Goal: Information Seeking & Learning: Learn about a topic

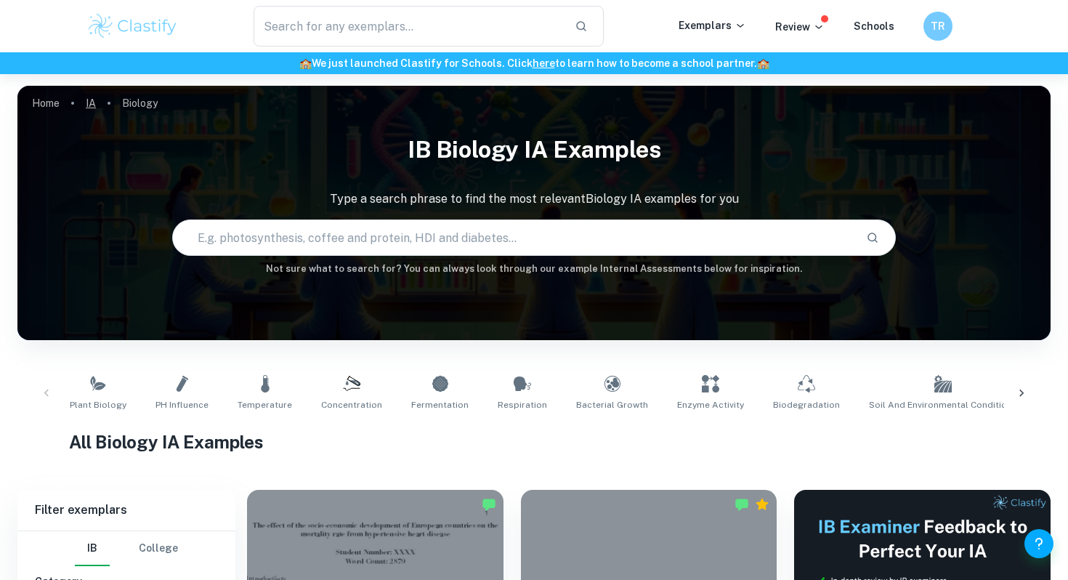
click at [92, 107] on link "IA" at bounding box center [91, 103] width 10 height 20
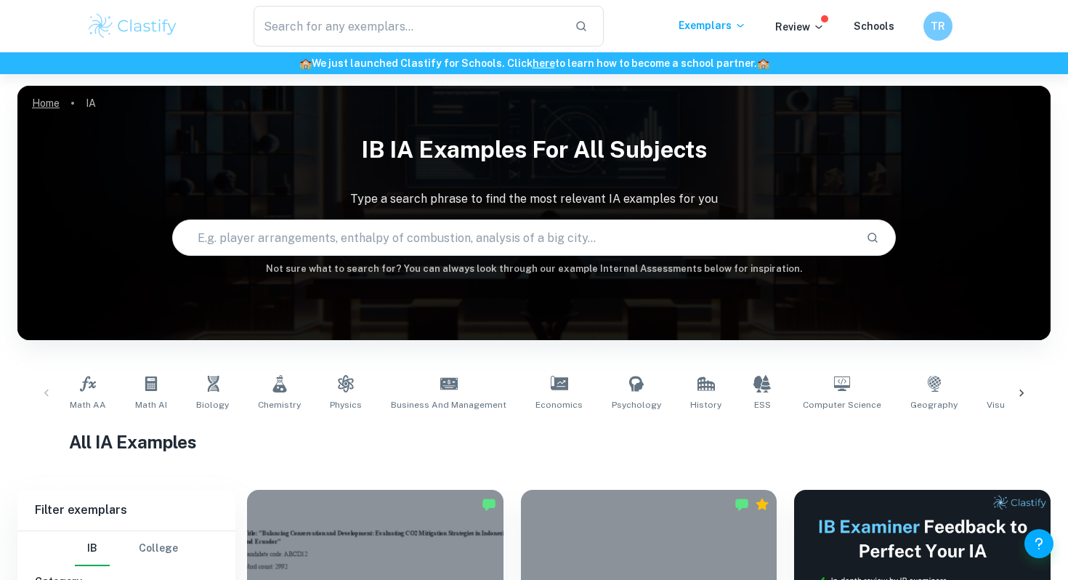
click at [49, 96] on link "Home" at bounding box center [46, 103] width 28 height 20
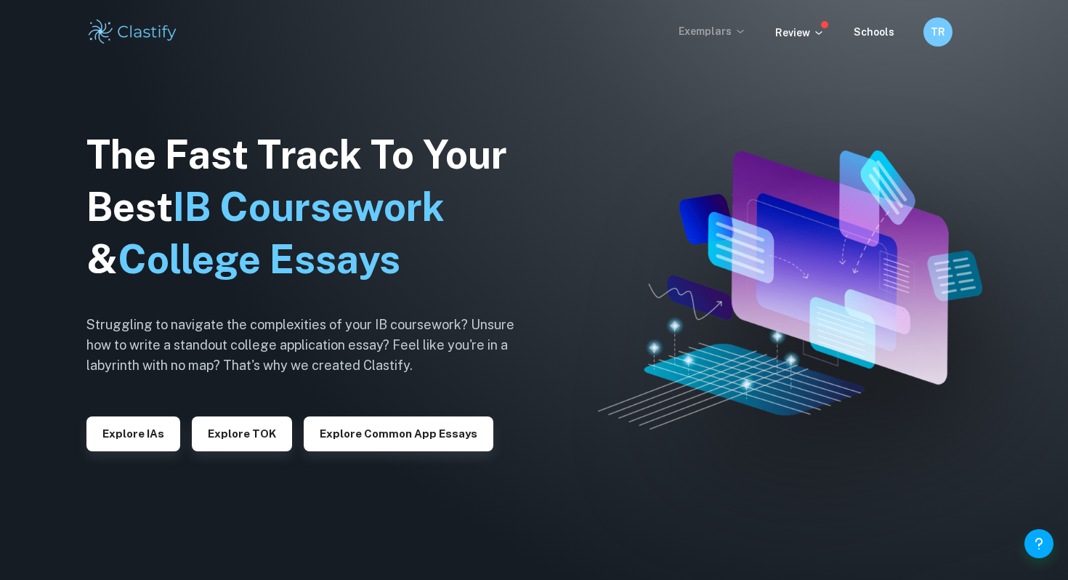
click at [743, 31] on icon at bounding box center [741, 31] width 12 height 12
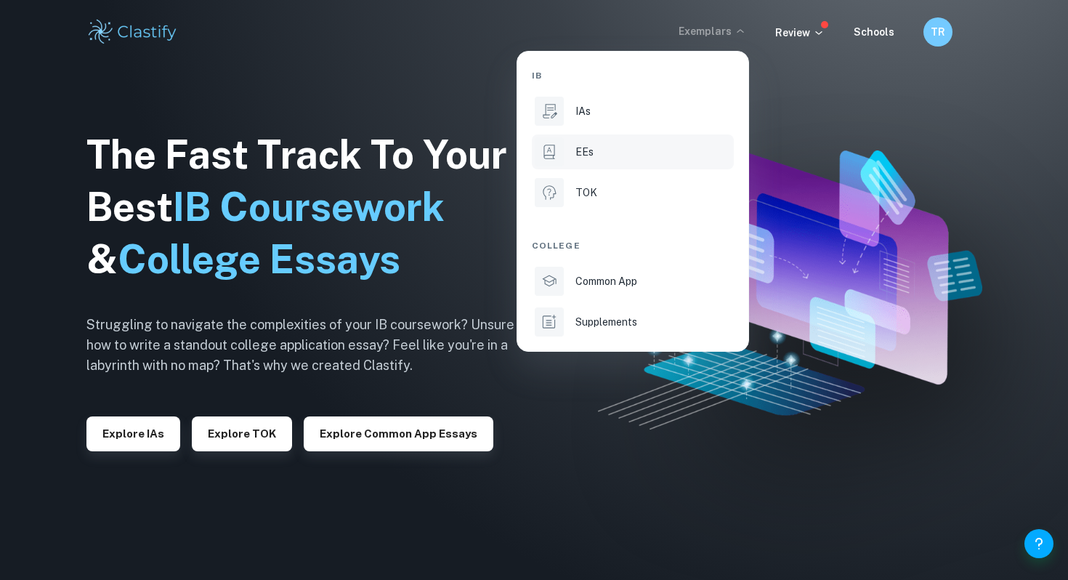
click at [645, 142] on li "EEs" at bounding box center [633, 151] width 202 height 35
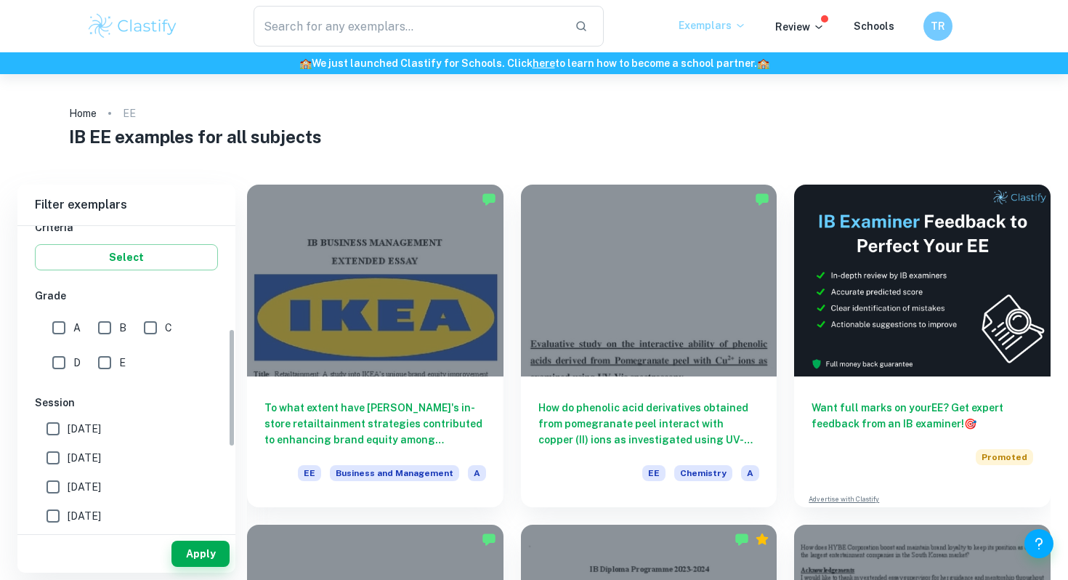
scroll to position [261, 0]
click at [58, 332] on input "A" at bounding box center [58, 329] width 29 height 29
checkbox input "true"
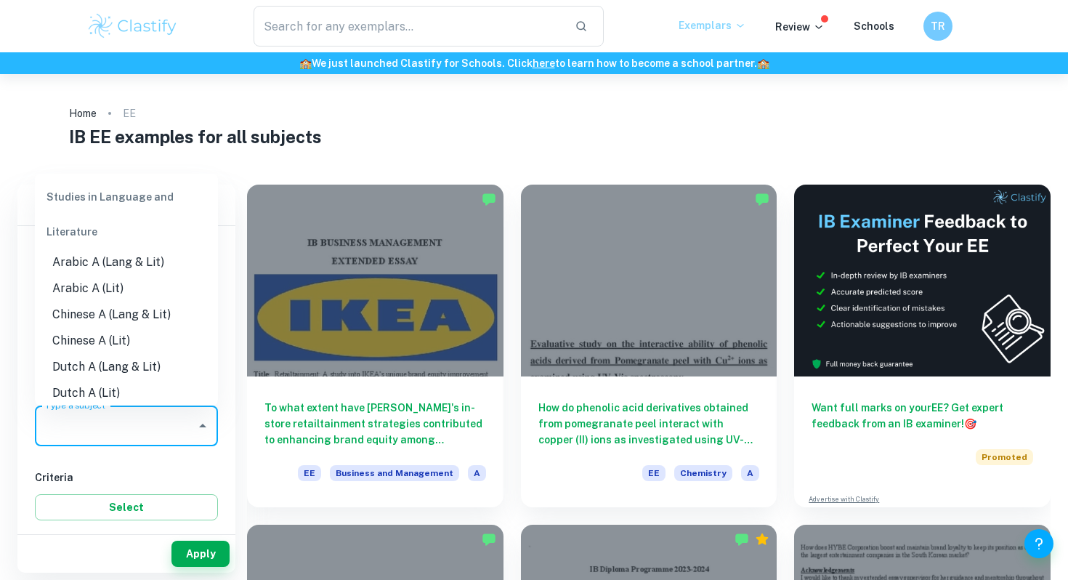
click at [83, 427] on input "Type a subject" at bounding box center [115, 426] width 148 height 28
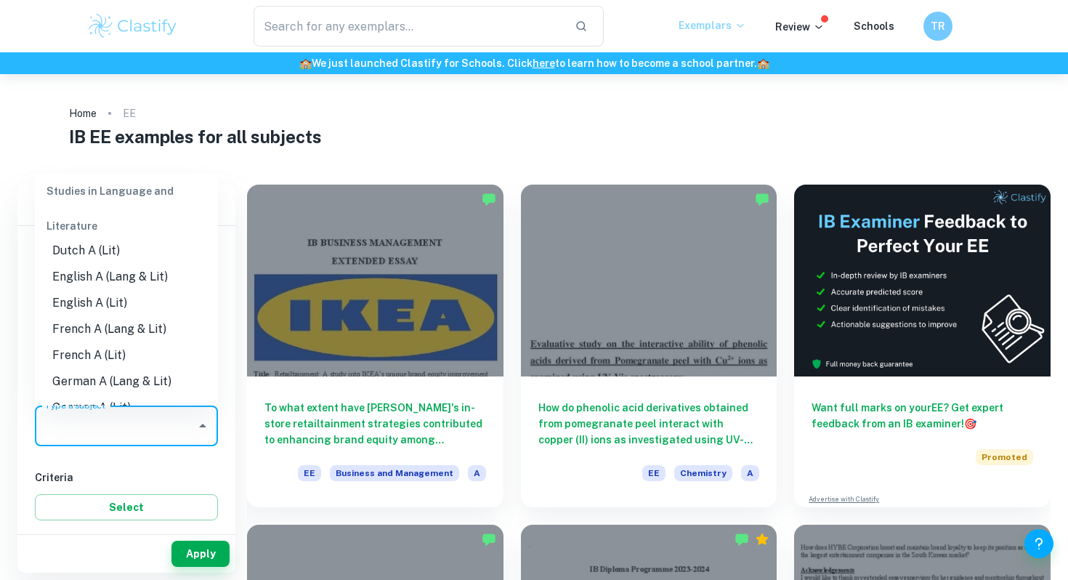
scroll to position [137, 0]
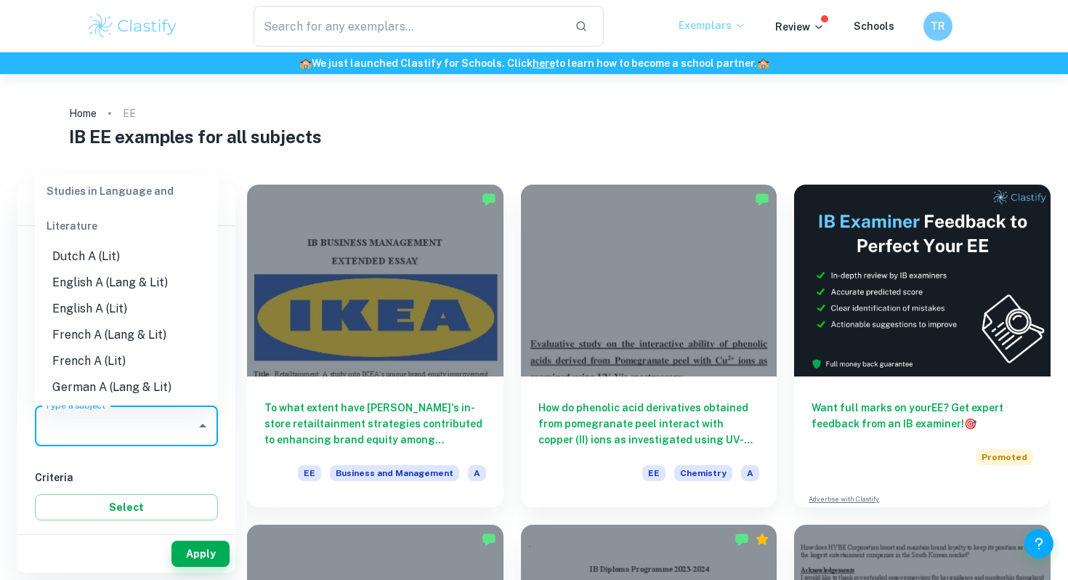
click at [102, 281] on li "English A (Lang & Lit)" at bounding box center [126, 283] width 183 height 26
type input "English A (Lang & Lit)"
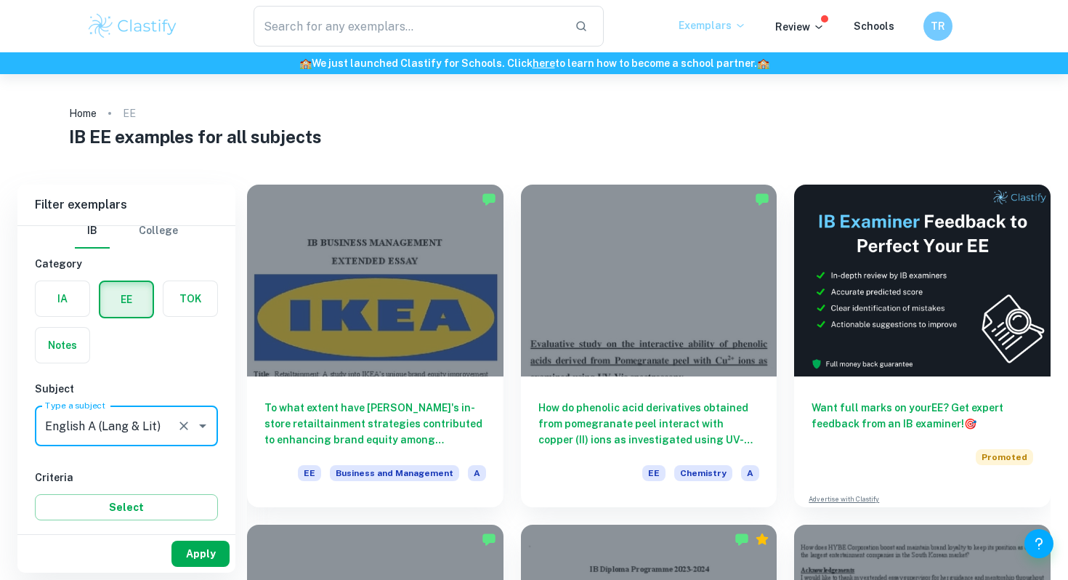
click at [194, 548] on button "Apply" at bounding box center [201, 554] width 58 height 26
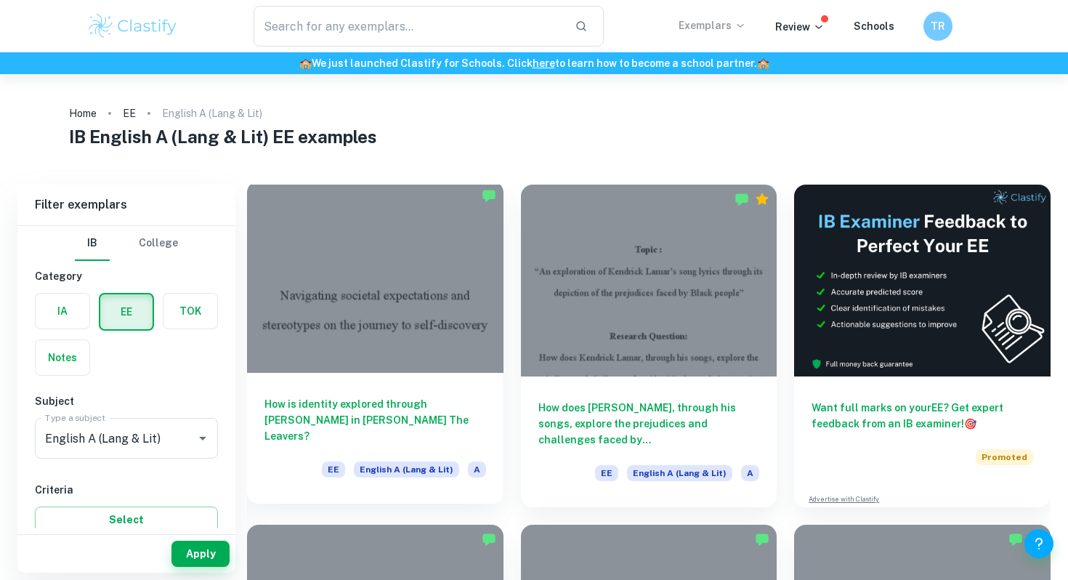
click at [304, 408] on h6 "How is identity explored through [PERSON_NAME] in [PERSON_NAME] The Leavers?" at bounding box center [376, 420] width 222 height 48
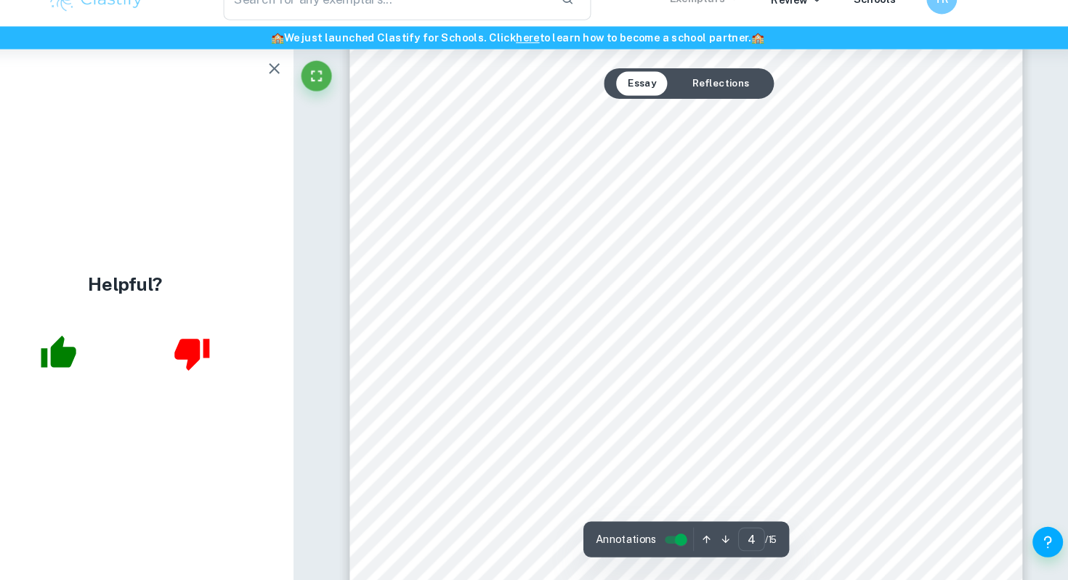
scroll to position [2989, 0]
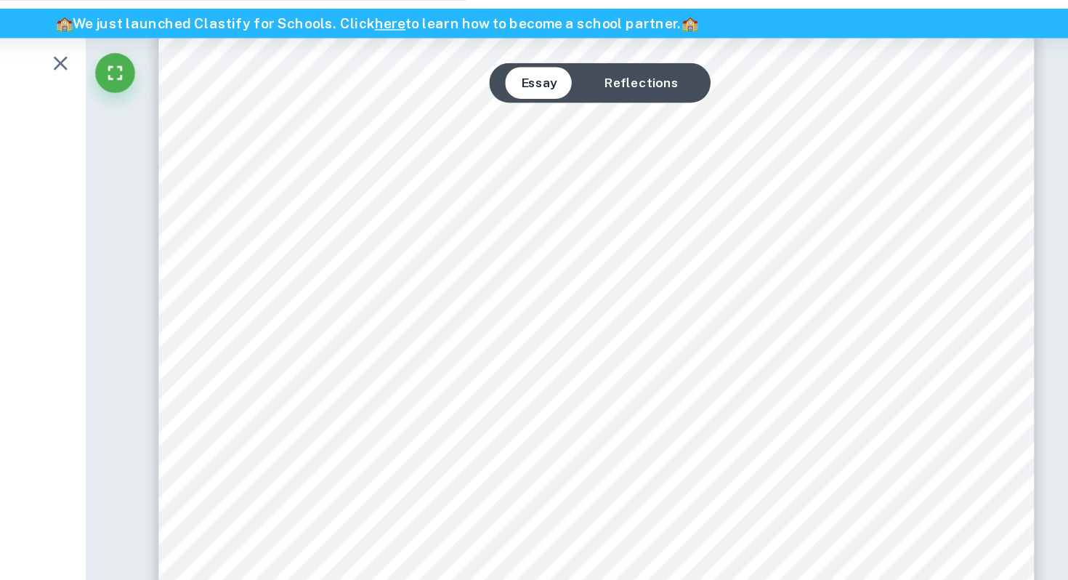
click at [709, 108] on button "Reflections" at bounding box center [728, 106] width 78 height 23
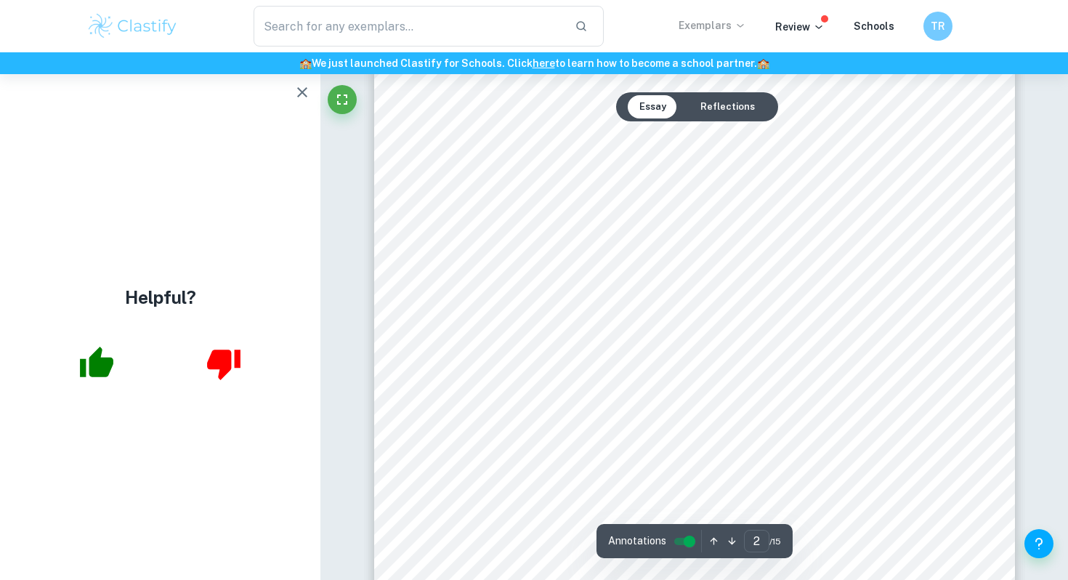
scroll to position [1060, 0]
click at [640, 111] on button "Essay" at bounding box center [653, 106] width 50 height 23
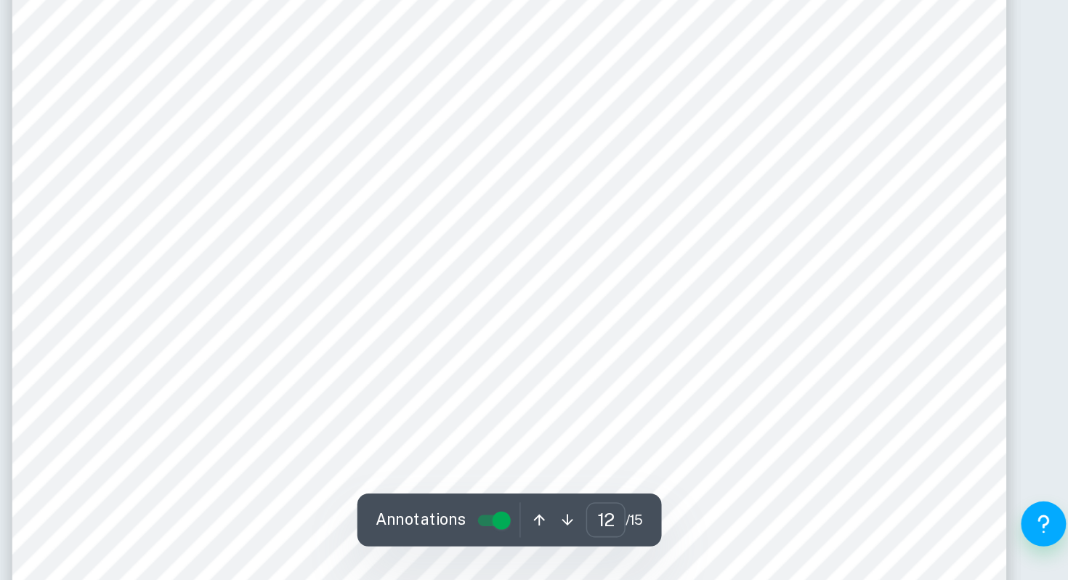
scroll to position [10222, 0]
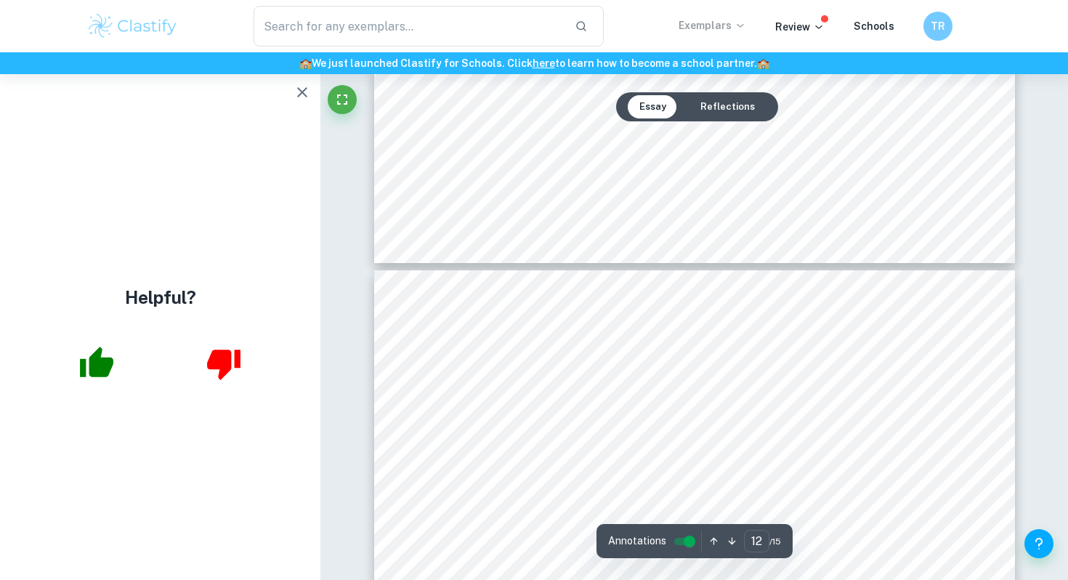
type input "11"
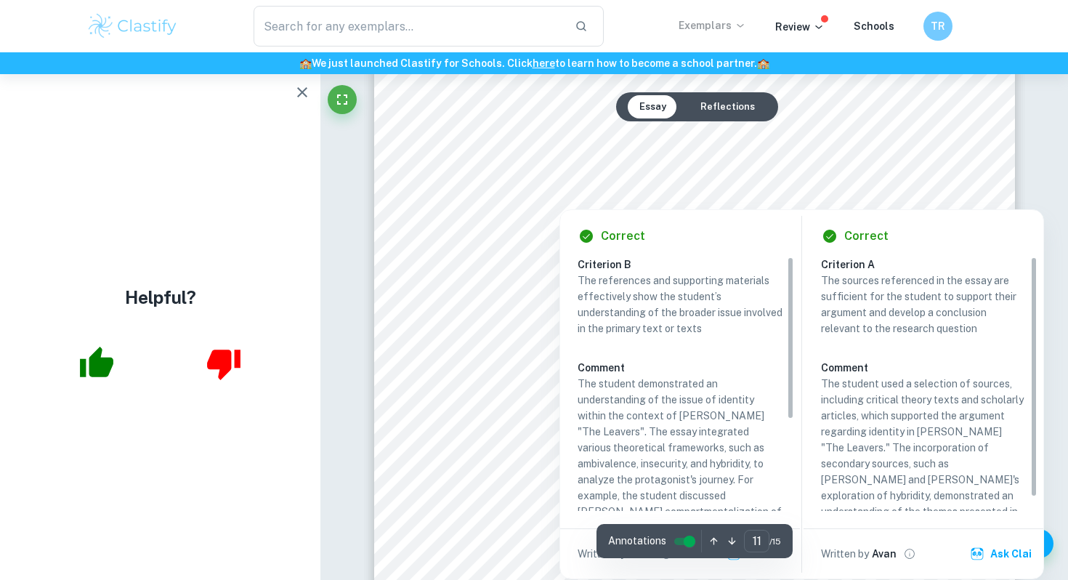
scroll to position [9288, 0]
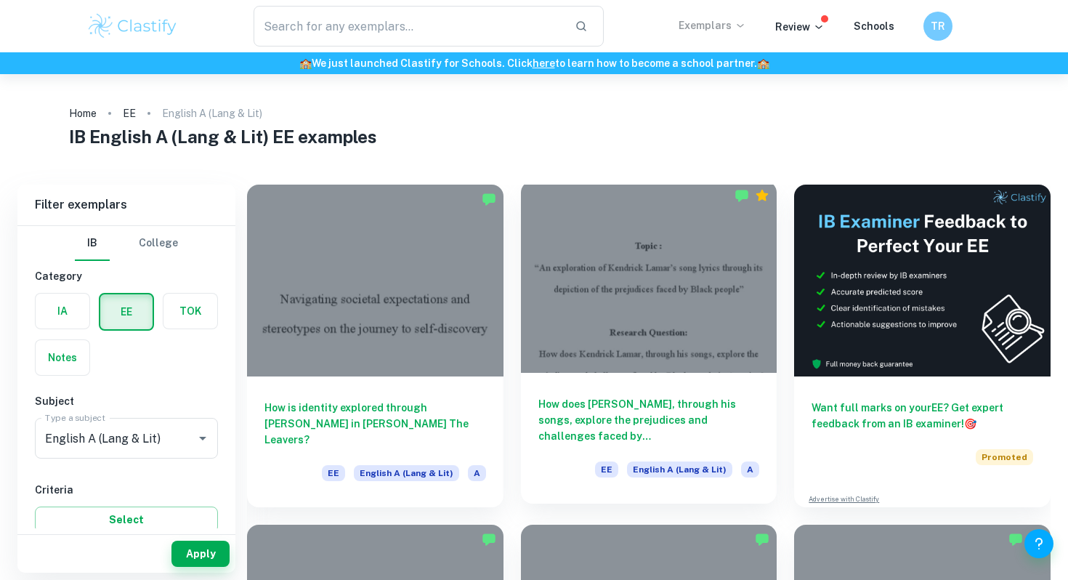
click at [589, 410] on h6 "How does [PERSON_NAME], through his songs, explore the prejudices and challenge…" at bounding box center [650, 420] width 222 height 48
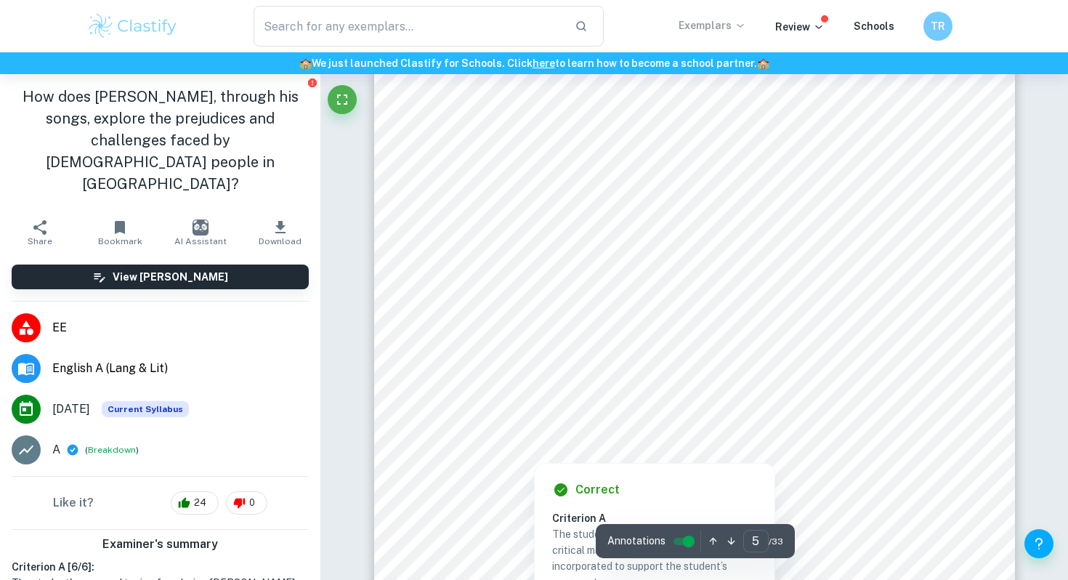
scroll to position [3720, 0]
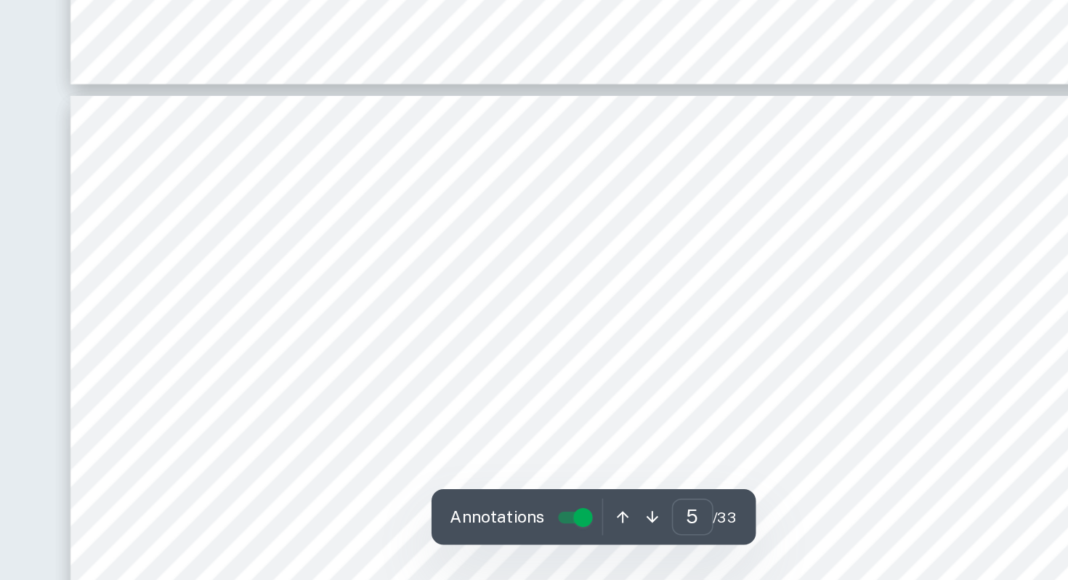
type input "6"
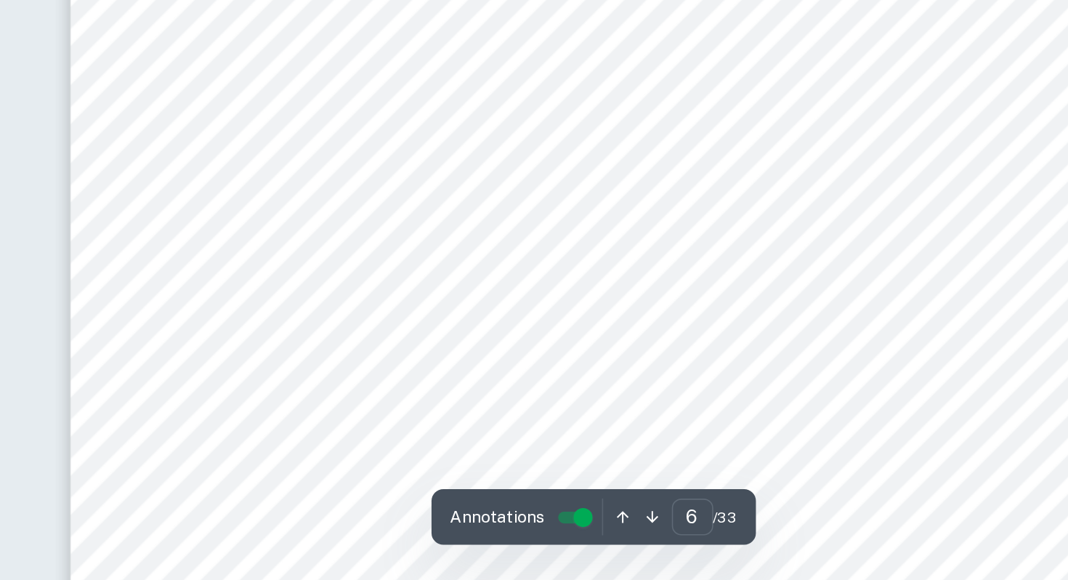
scroll to position [4569, 0]
